Goal: Task Accomplishment & Management: Manage account settings

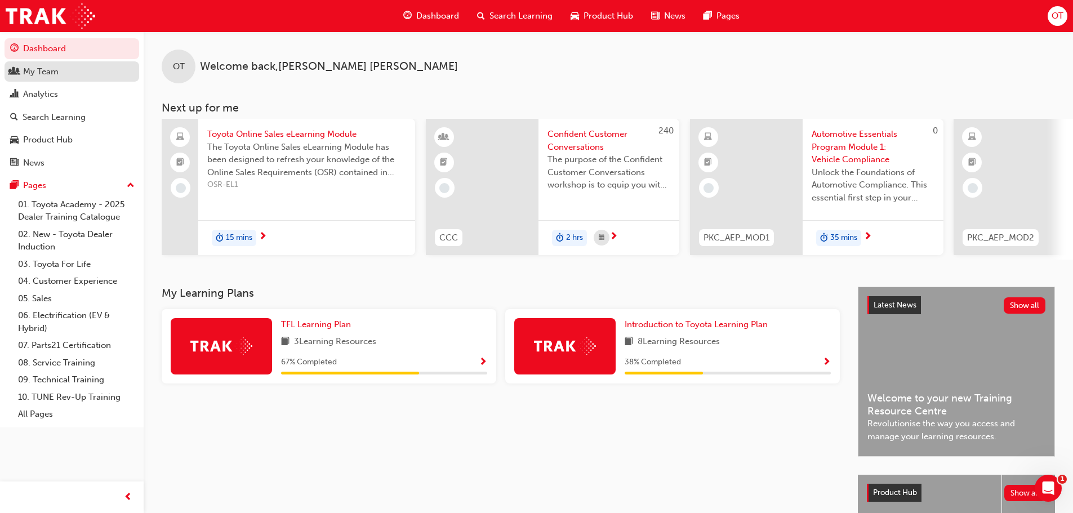
click at [75, 71] on div "My Team" at bounding box center [71, 72] width 123 height 14
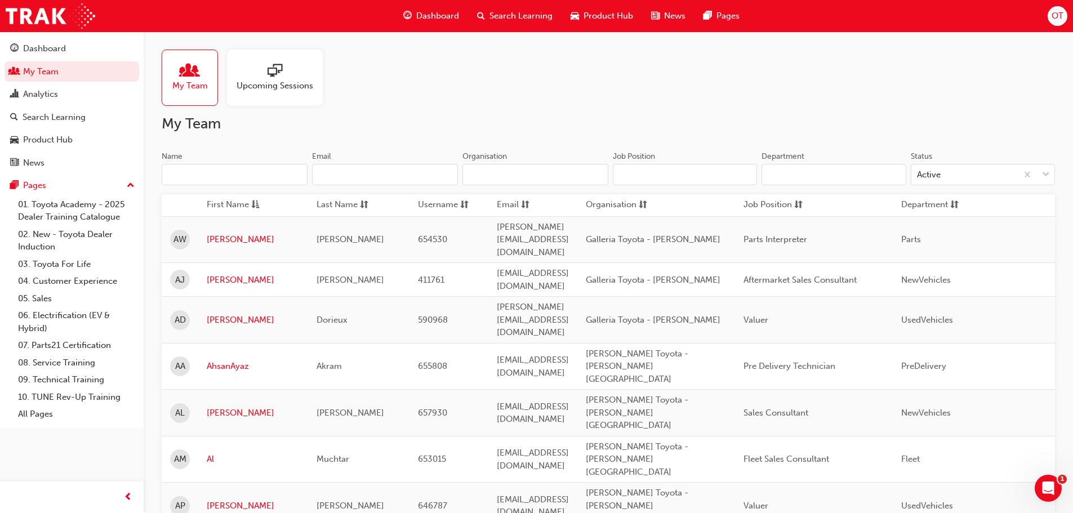
click at [246, 171] on input "Name" at bounding box center [235, 174] width 146 height 21
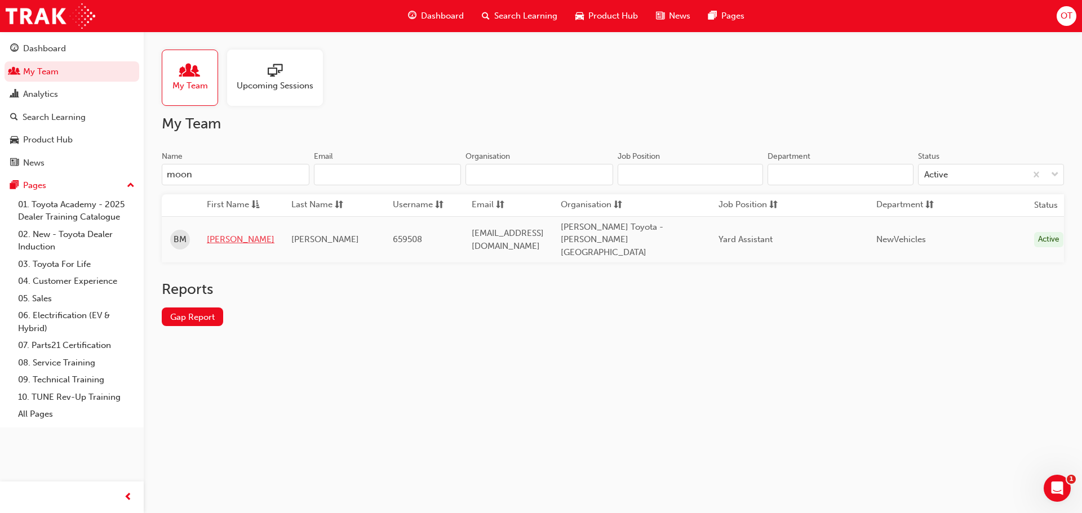
type input "moon"
click at [220, 233] on link "[PERSON_NAME]" at bounding box center [241, 239] width 68 height 13
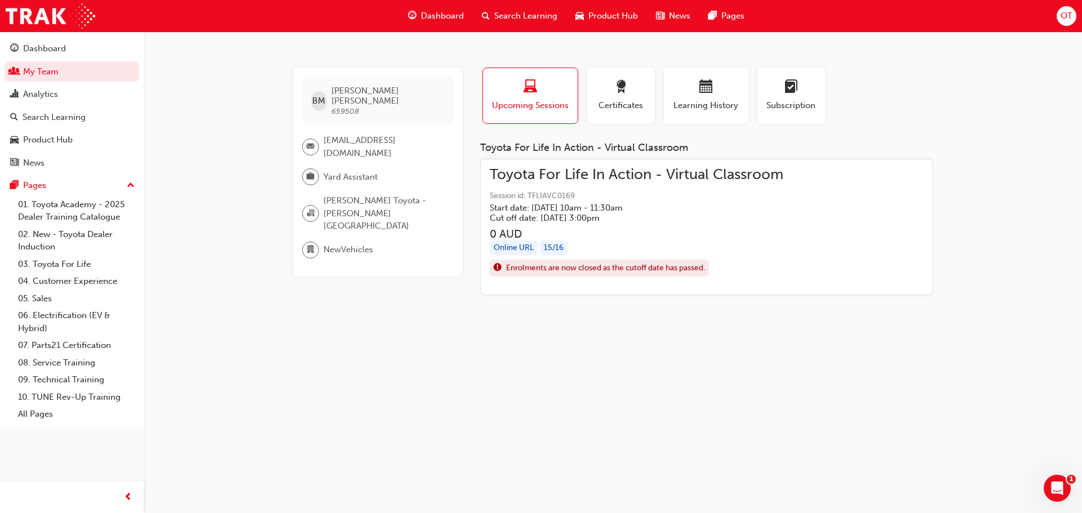
click at [563, 168] on span "Toyota For Life In Action - Virtual Classroom" at bounding box center [637, 174] width 294 height 13
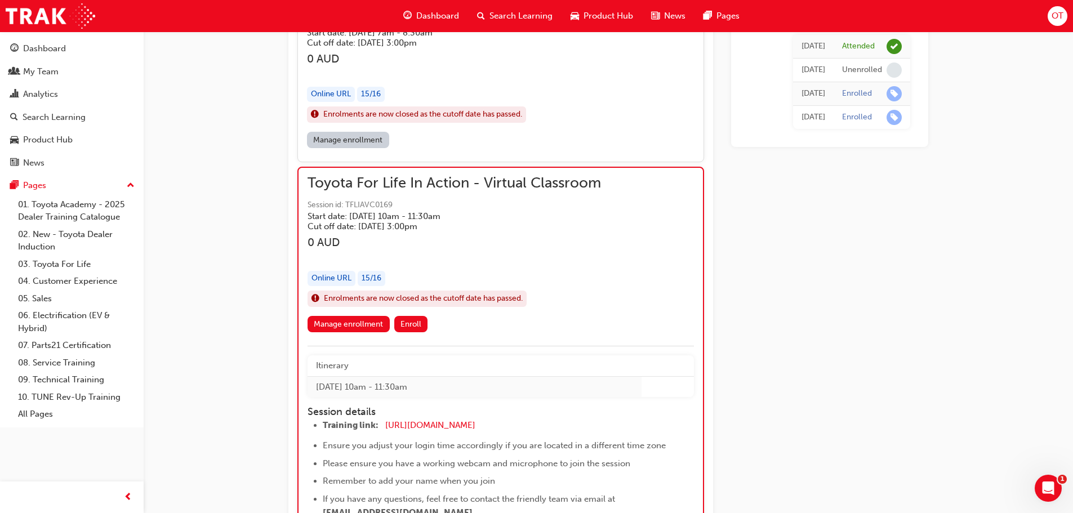
scroll to position [853, 0]
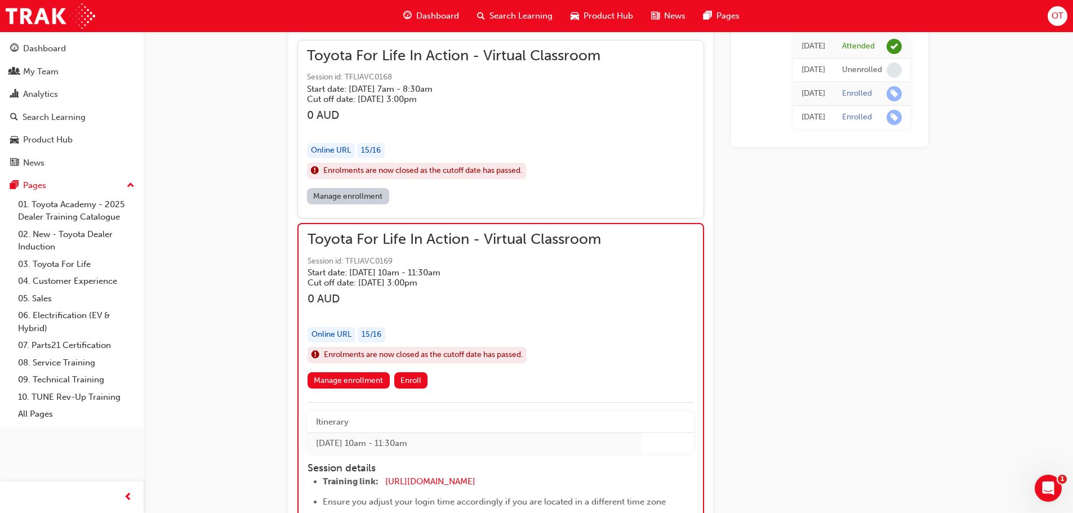
click at [459, 249] on div "Toyota For Life In Action - Virtual Classroom Session id: TFLIAVC0169 Start dat…" at bounding box center [455, 260] width 294 height 55
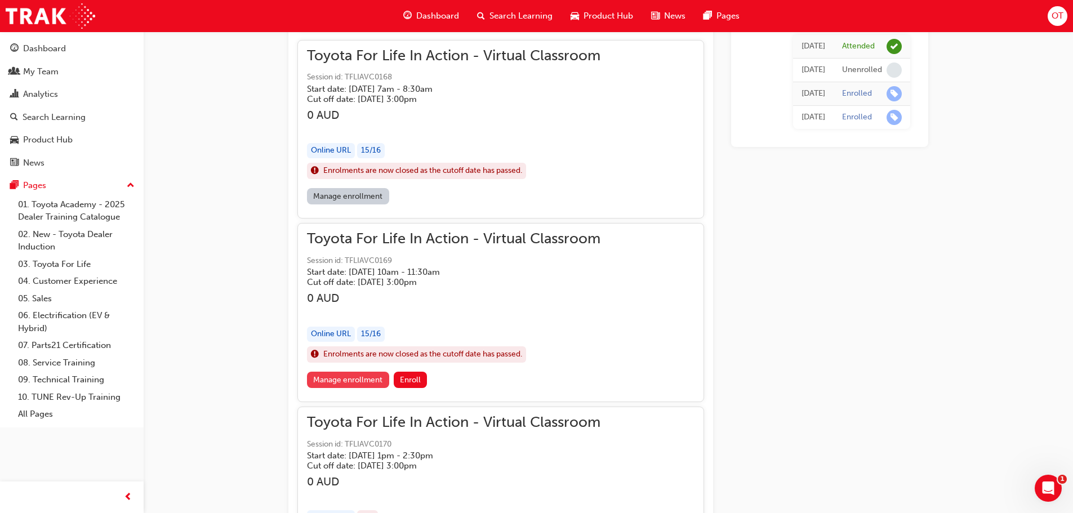
click at [343, 375] on link "Manage enrollment" at bounding box center [348, 380] width 82 height 16
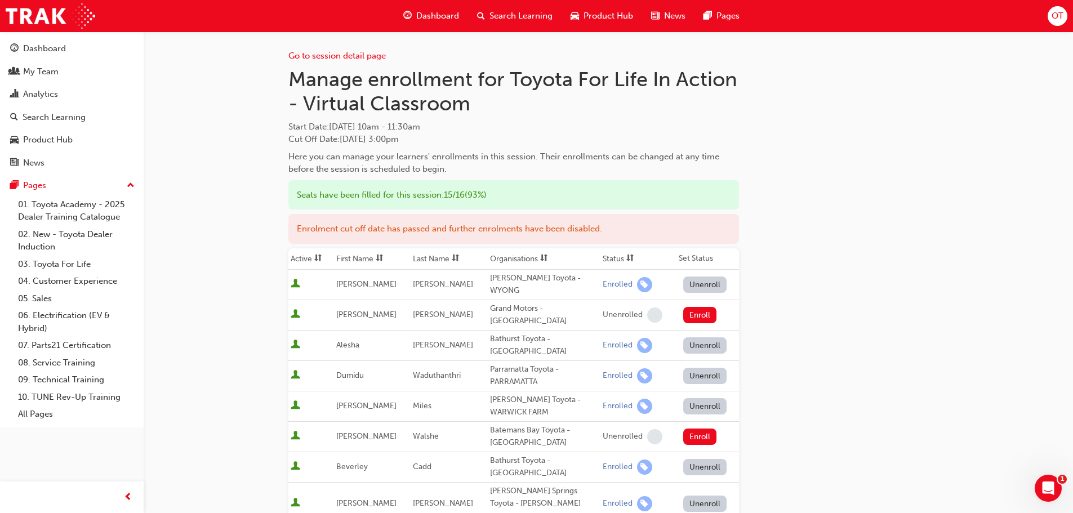
click at [547, 147] on div "Manage enrollment for Toyota For Life In Action - Virtual Classroom Start Date …" at bounding box center [513, 121] width 451 height 109
click at [808, 248] on div "Go to session detail page Manage enrollment for Toyota For Life In Action - Vir…" at bounding box center [608, 505] width 640 height 946
